Goal: Check status: Check status

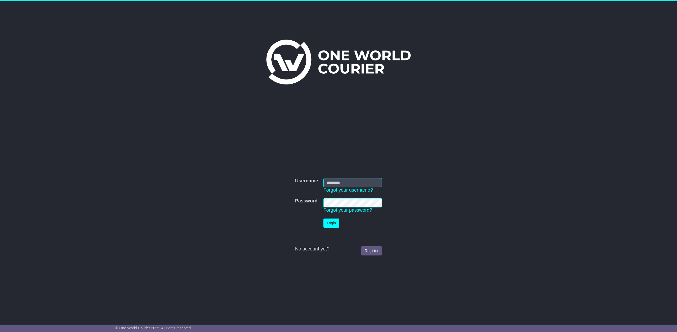
type input "**********"
click at [331, 220] on button "Login" at bounding box center [331, 223] width 16 height 9
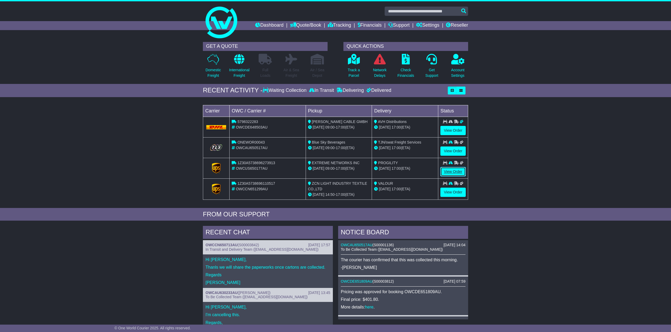
click at [459, 170] on link "View Order" at bounding box center [453, 171] width 25 height 9
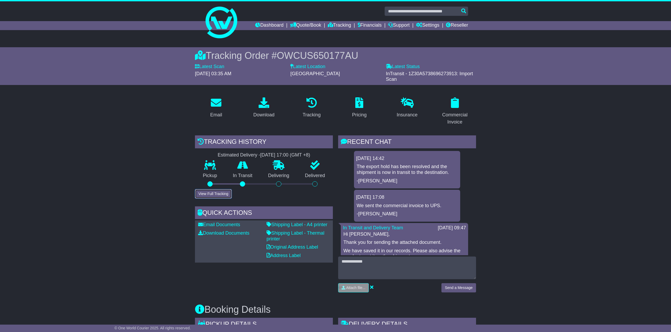
click at [216, 194] on button "View Full Tracking" at bounding box center [213, 193] width 37 height 9
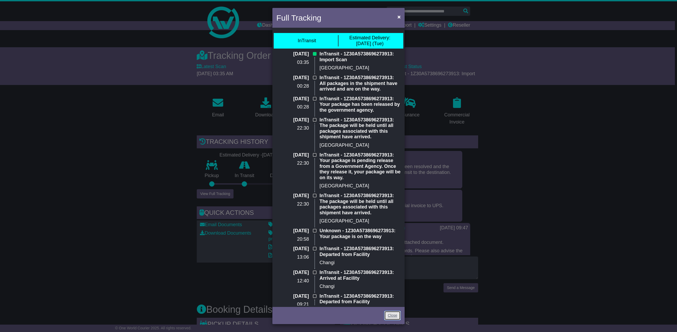
click at [392, 317] on link "Close" at bounding box center [392, 315] width 16 height 9
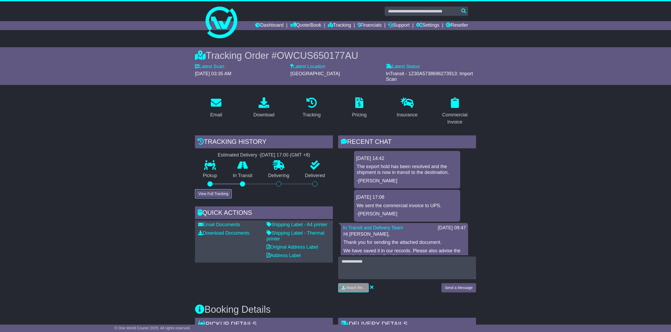
click at [220, 195] on button "View Full Tracking" at bounding box center [213, 193] width 37 height 9
